Goal: Find specific page/section: Find specific page/section

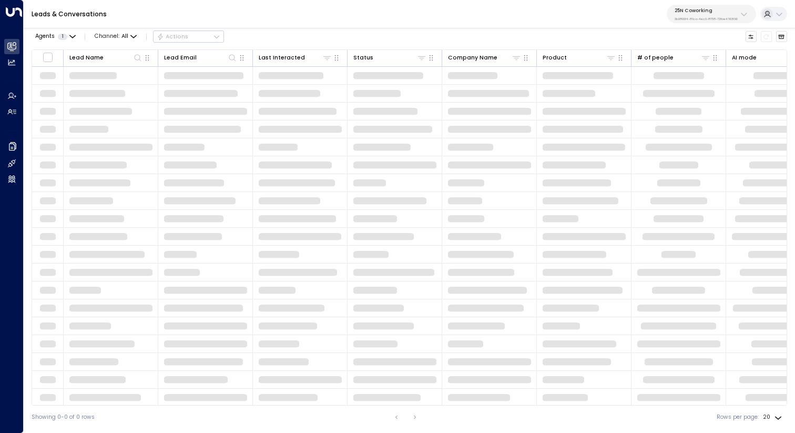
click at [694, 17] on p "3b9800f4-81ca-4ec0-8758-72fbe4763f36" at bounding box center [706, 19] width 63 height 4
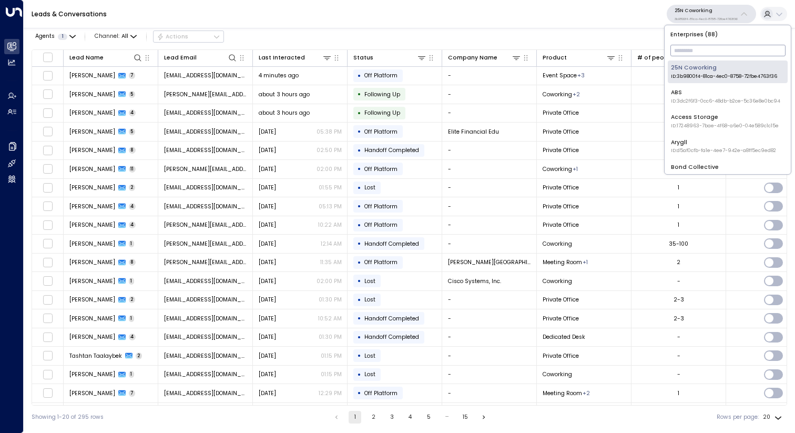
click at [694, 45] on input "text" at bounding box center [727, 50] width 115 height 17
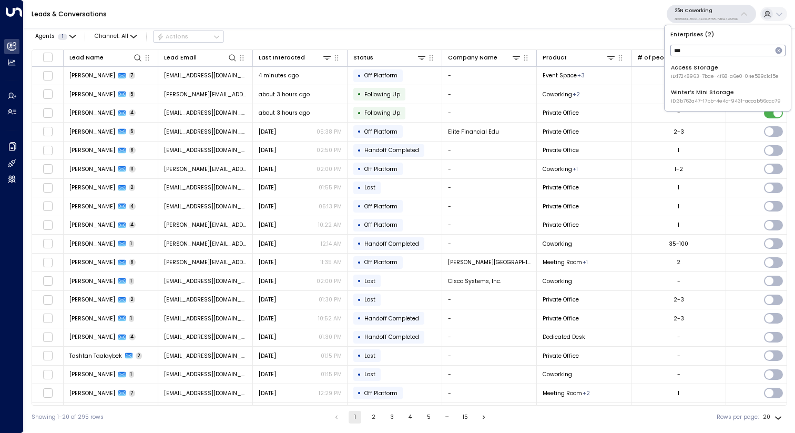
type input "***"
click at [692, 63] on li "Access Storage ID: 17248963-7bae-4f68-a6e0-04e589c1c15e" at bounding box center [728, 71] width 120 height 23
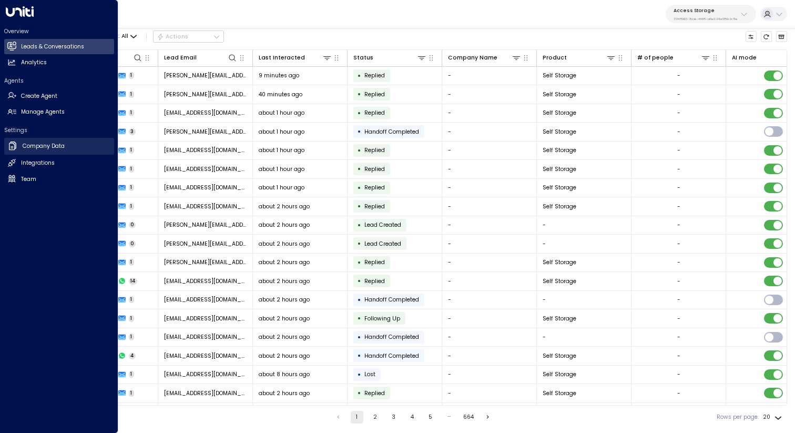
click at [50, 147] on h2 "Company Data" at bounding box center [44, 146] width 42 height 8
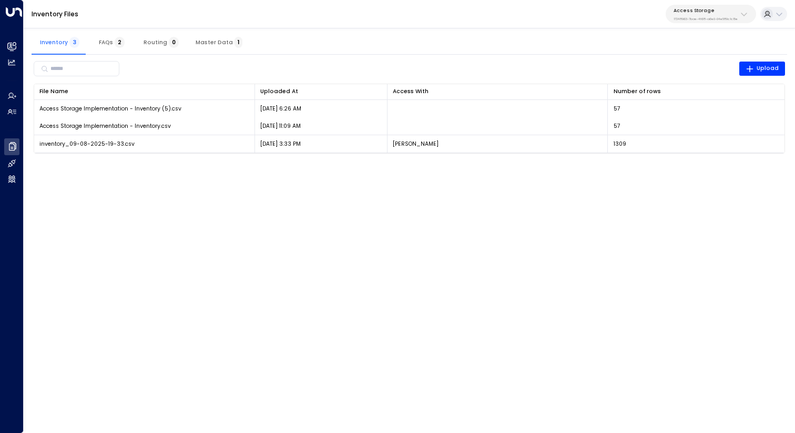
click at [209, 40] on span "Master Data 1" at bounding box center [219, 42] width 47 height 7
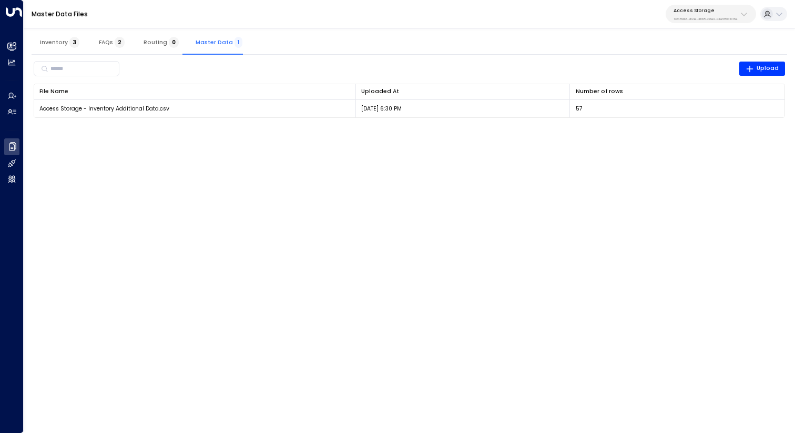
click at [677, 128] on html "Overview Leads & Conversations Leads & Conversations Analytics Analytics Agents…" at bounding box center [397, 64] width 795 height 128
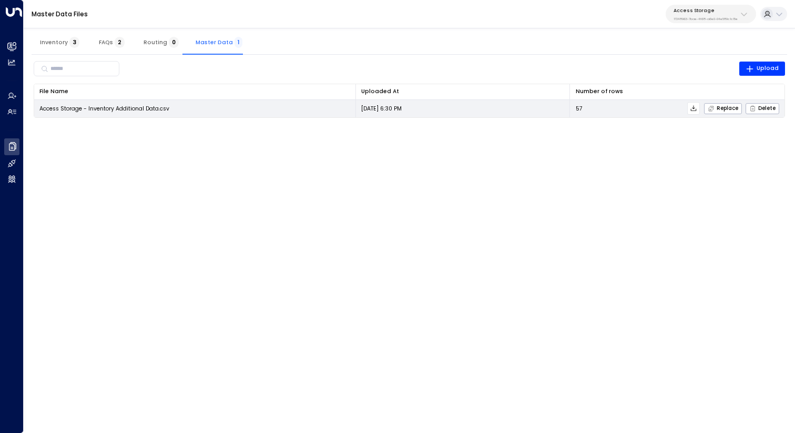
click at [694, 108] on icon at bounding box center [693, 108] width 7 height 7
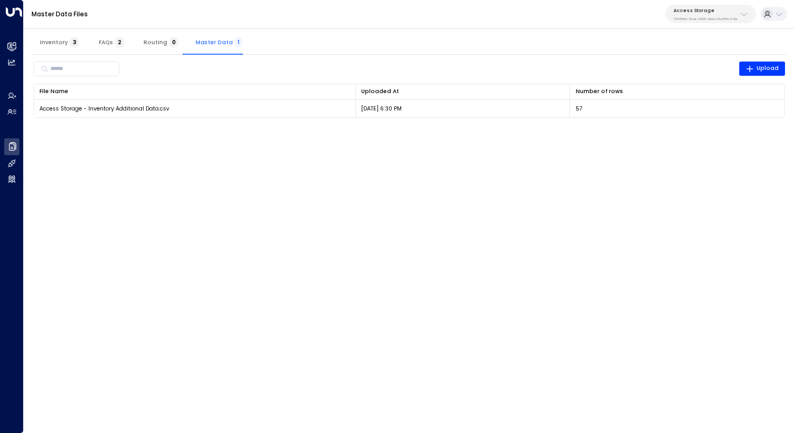
click at [69, 41] on span "3" at bounding box center [74, 42] width 10 height 11
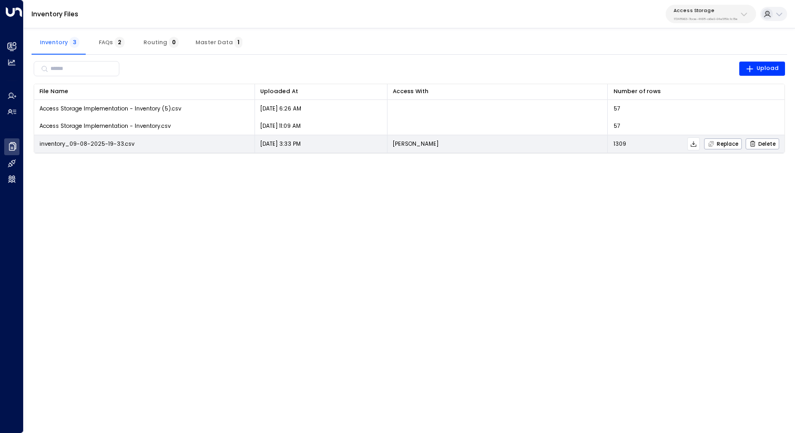
click at [697, 145] on icon at bounding box center [693, 143] width 7 height 7
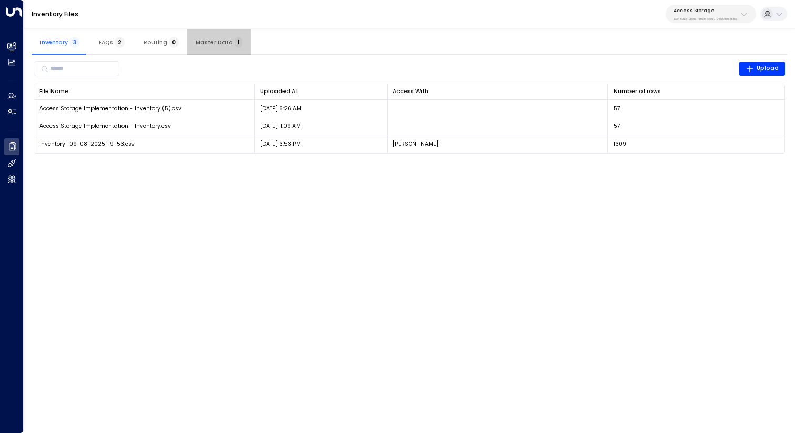
click at [222, 43] on span "Master Data 1" at bounding box center [219, 42] width 47 height 7
